Goal: Find specific page/section: Find specific page/section

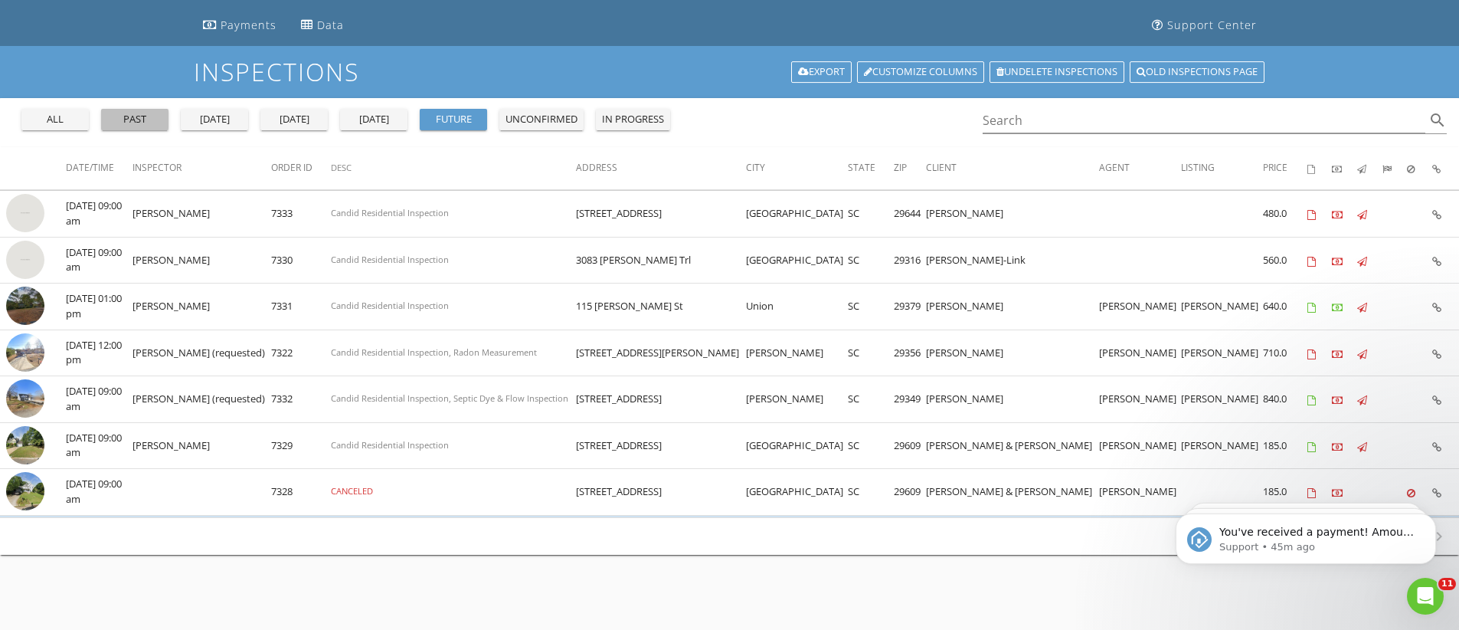
click at [135, 123] on div "past" at bounding box center [134, 119] width 55 height 15
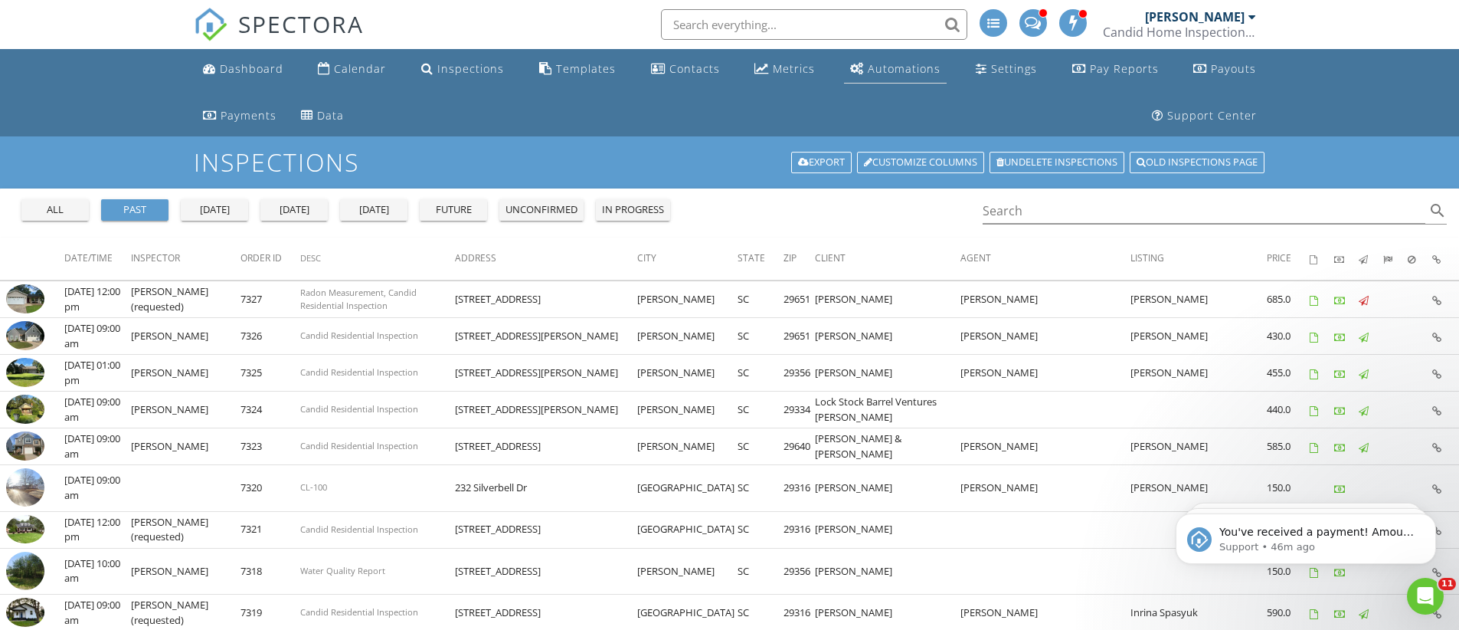
click at [868, 70] on div "Automations" at bounding box center [904, 68] width 73 height 15
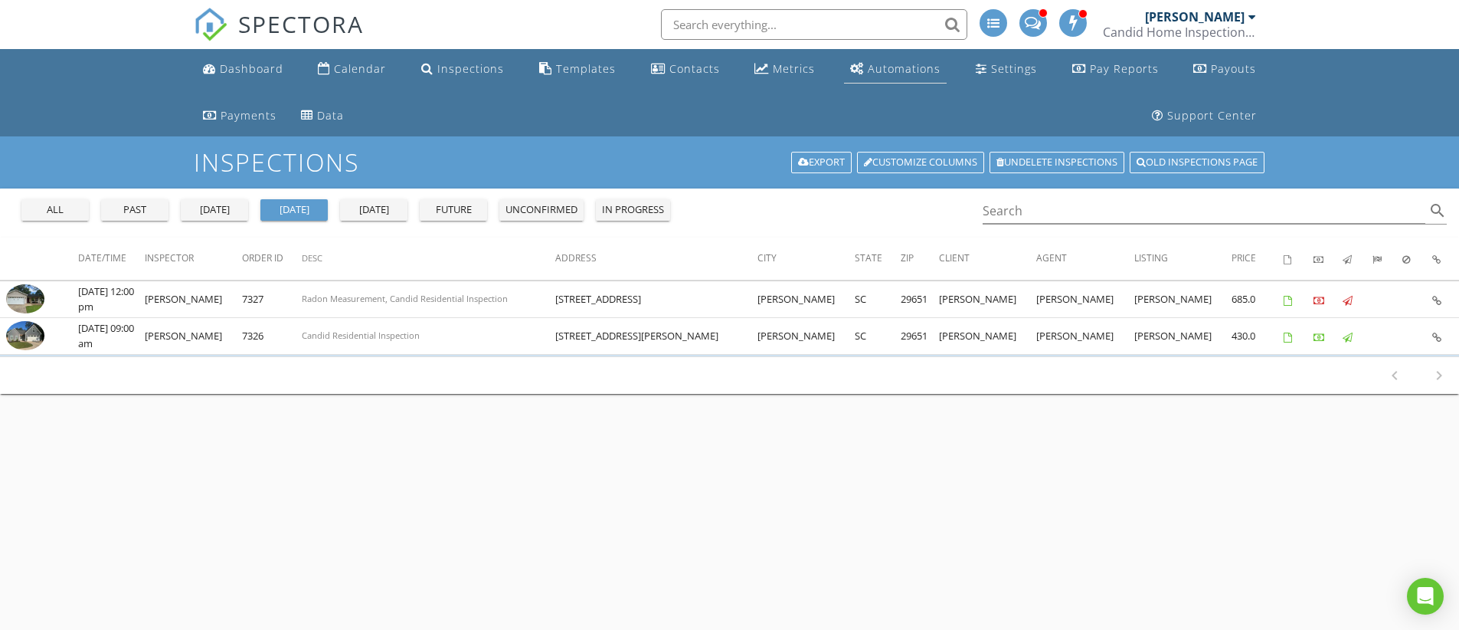
click at [868, 63] on div "Automations" at bounding box center [904, 68] width 73 height 15
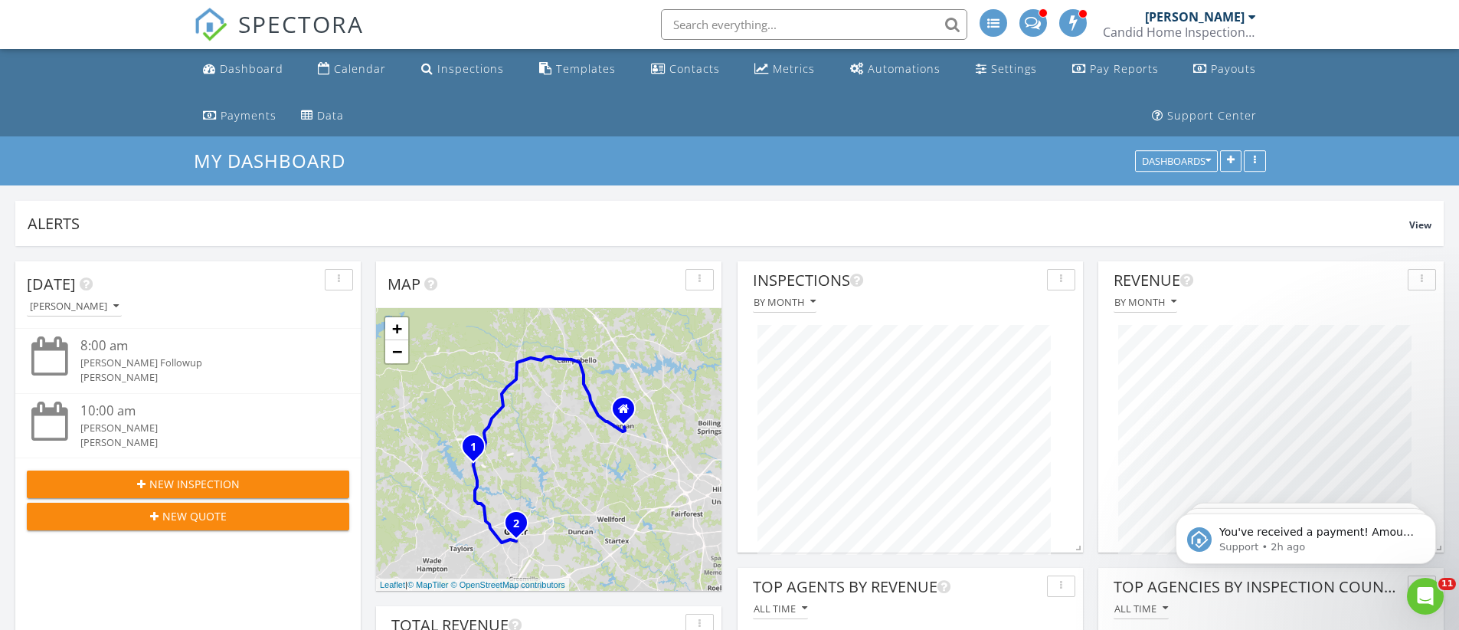
click at [868, 69] on div "Automations" at bounding box center [904, 68] width 73 height 15
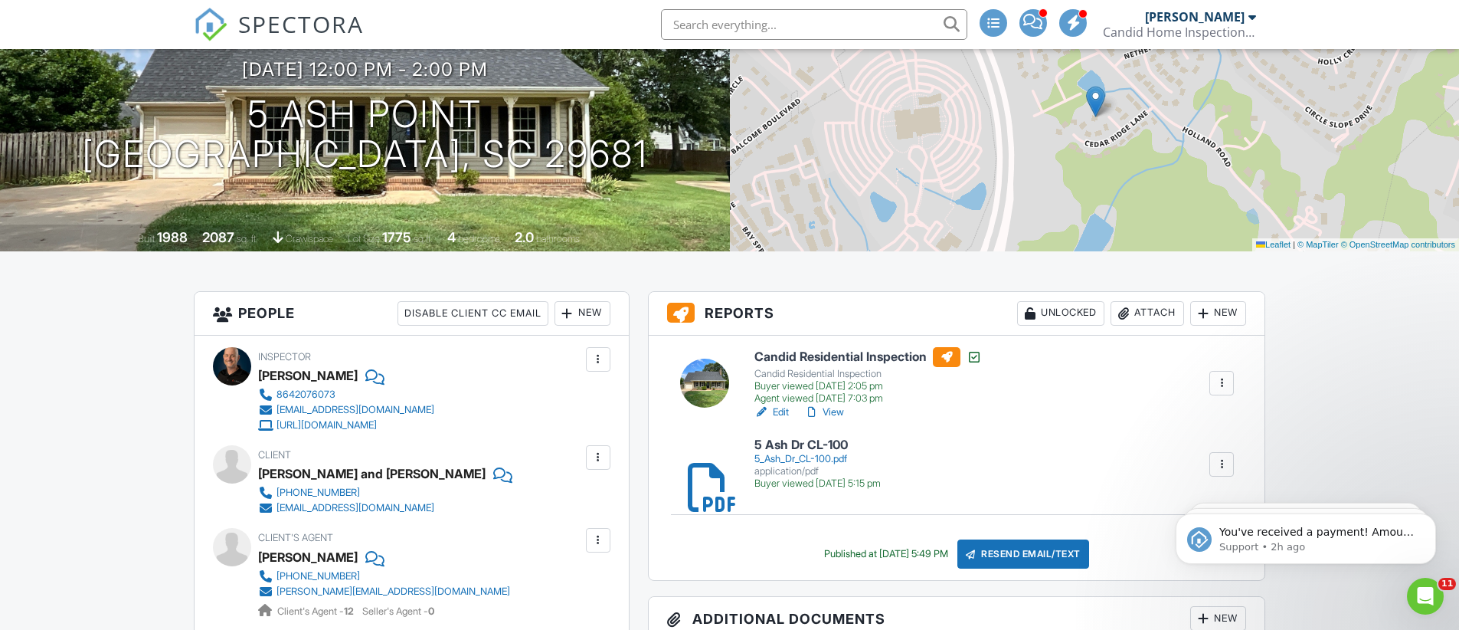
scroll to position [159, 0]
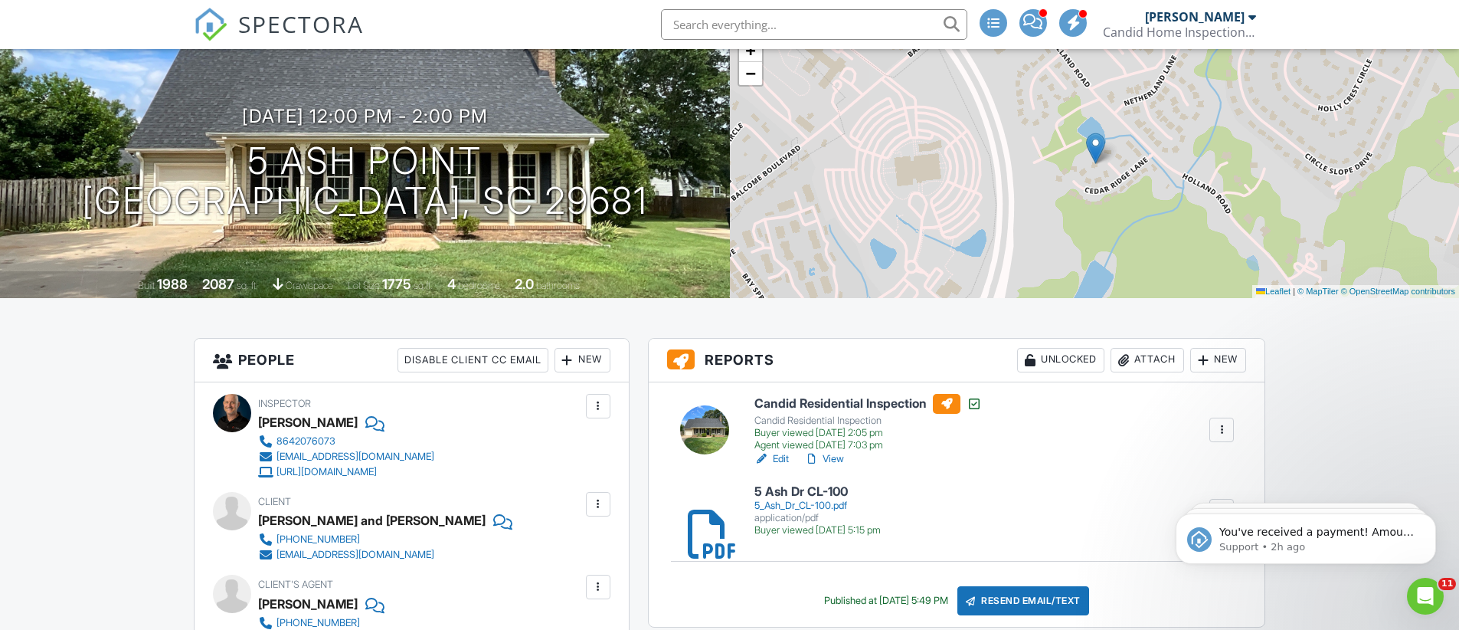
click at [836, 458] on link "View" at bounding box center [824, 458] width 40 height 15
